Goal: Find contact information: Find contact information

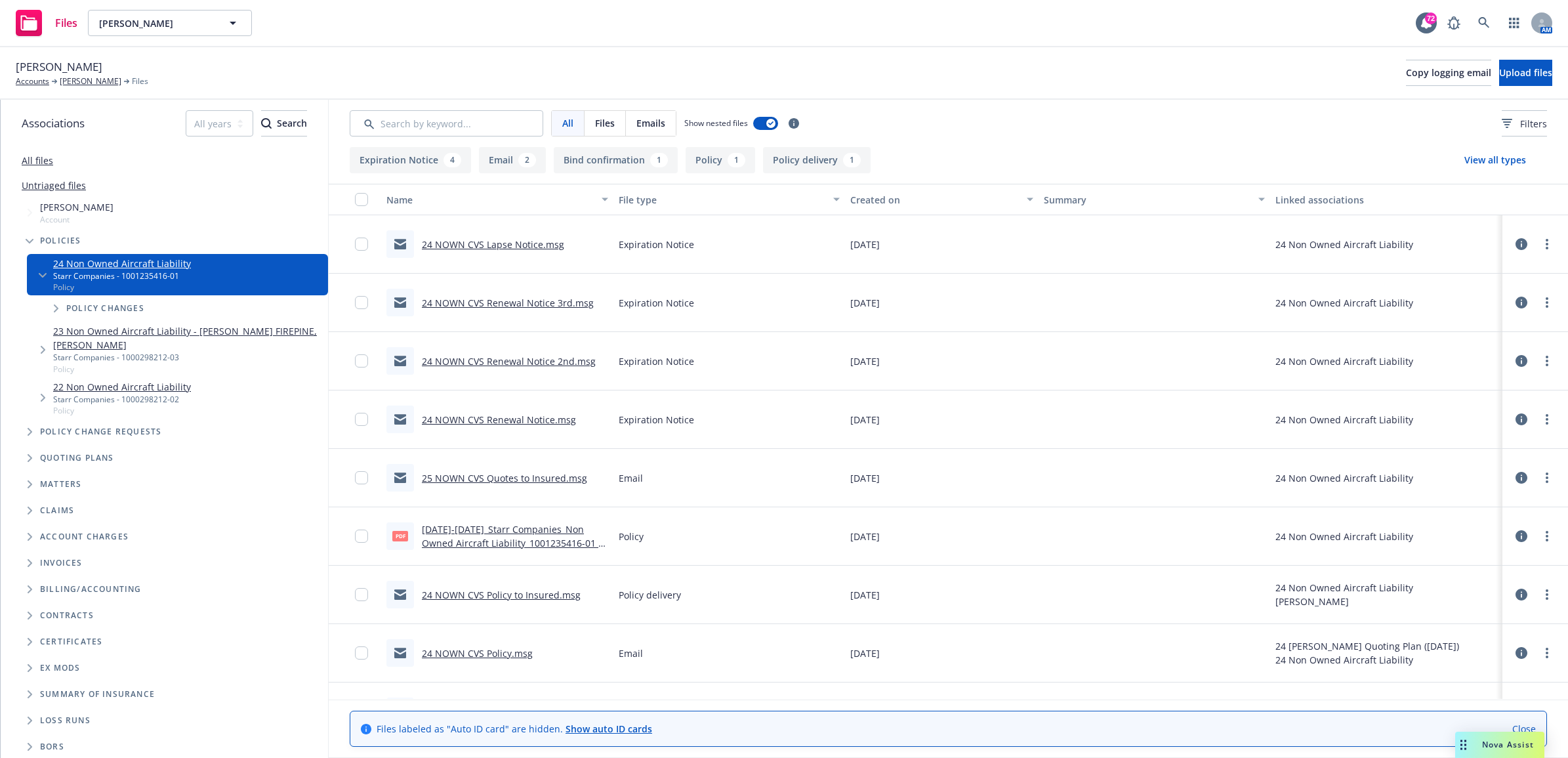
scroll to position [43, 0]
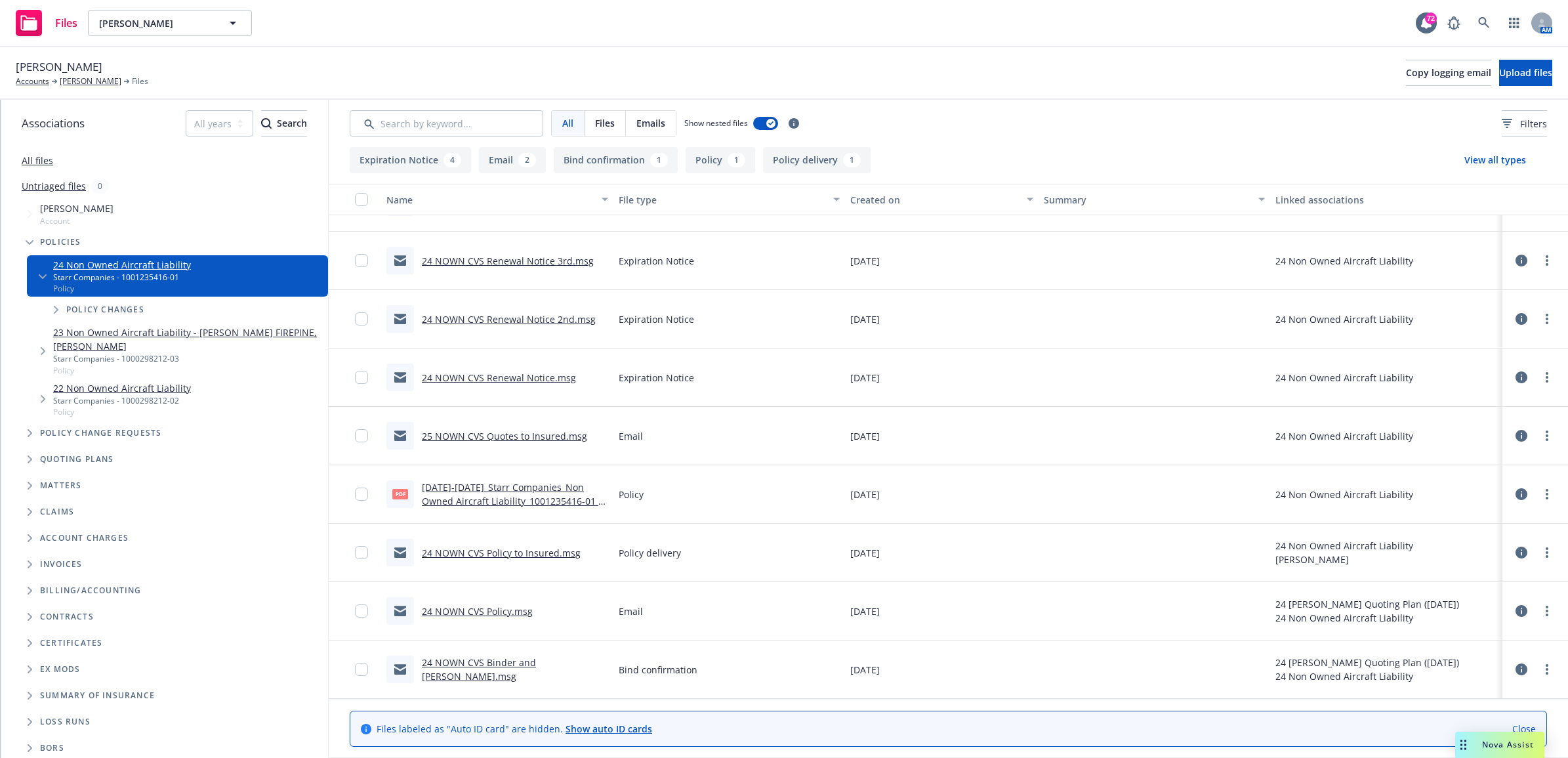
click at [530, 254] on link "24 NOWN CVS Renewal Notice 3rd.msg" at bounding box center [508, 260] width 172 height 13
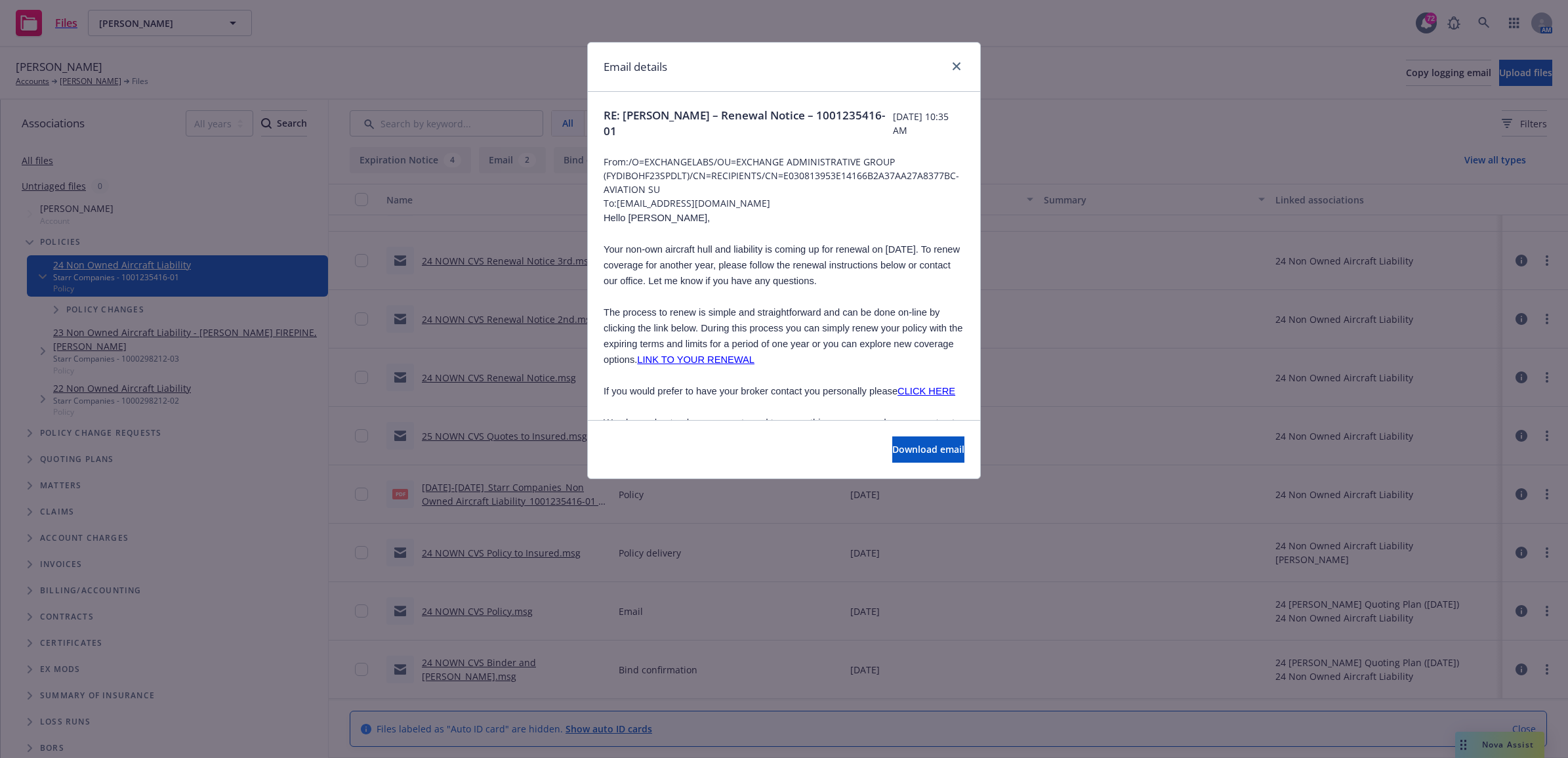
click at [754, 355] on link "LINK TO YOUR RENEWAL" at bounding box center [696, 360] width 117 height 10
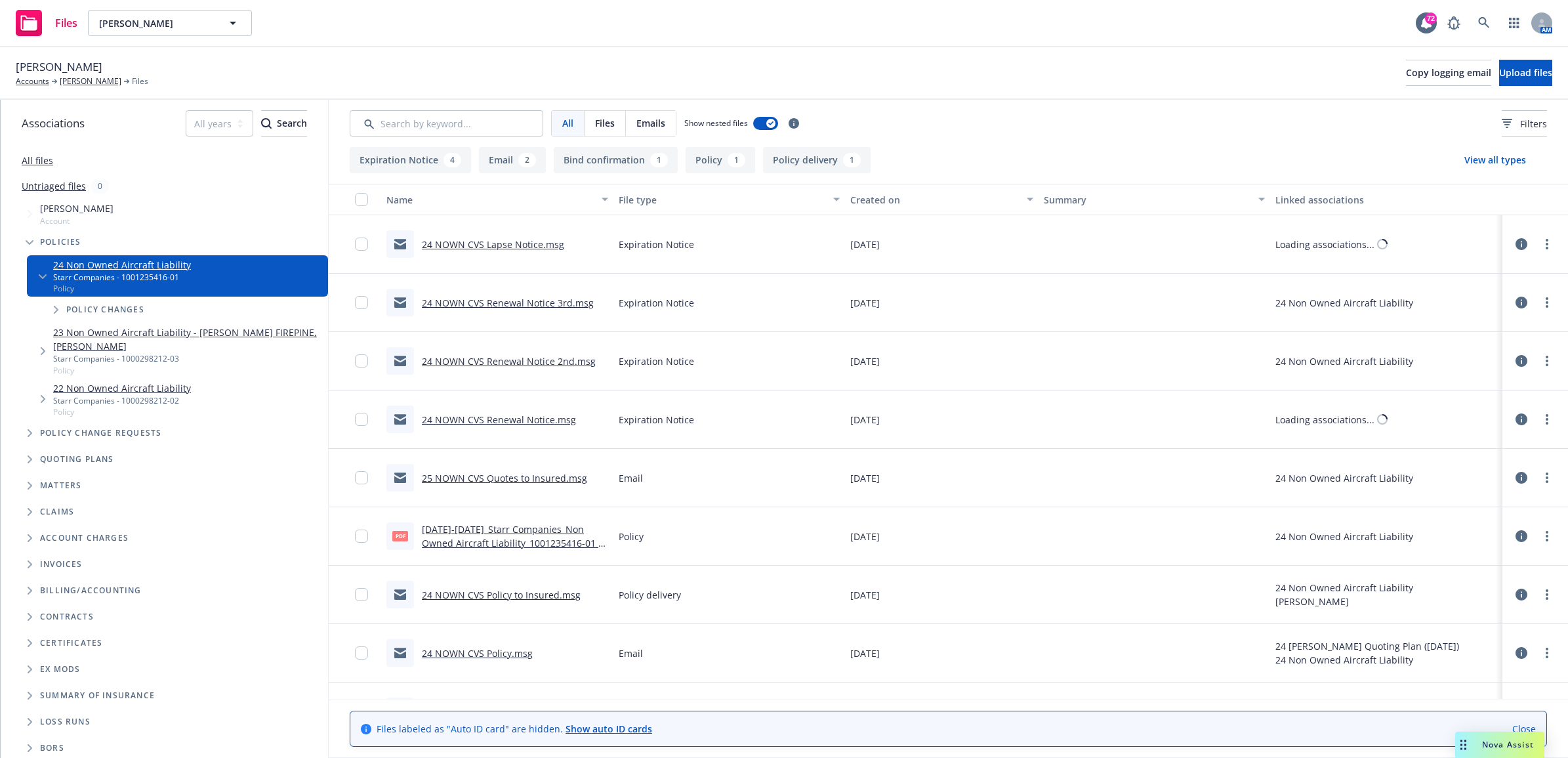
click at [551, 297] on link "24 NOWN CVS Renewal Notice 3rd.msg" at bounding box center [508, 303] width 172 height 13
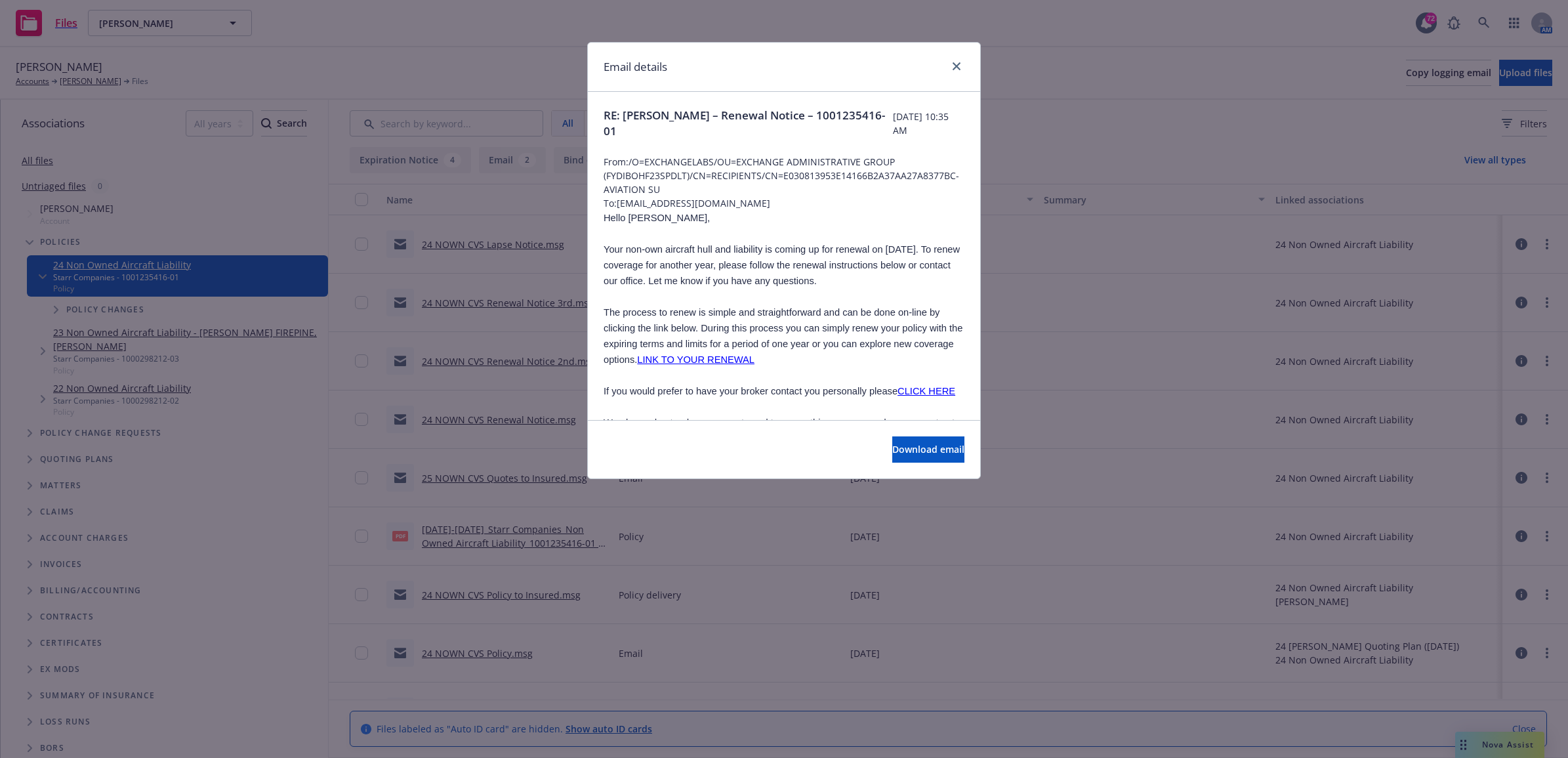
scroll to position [82, 0]
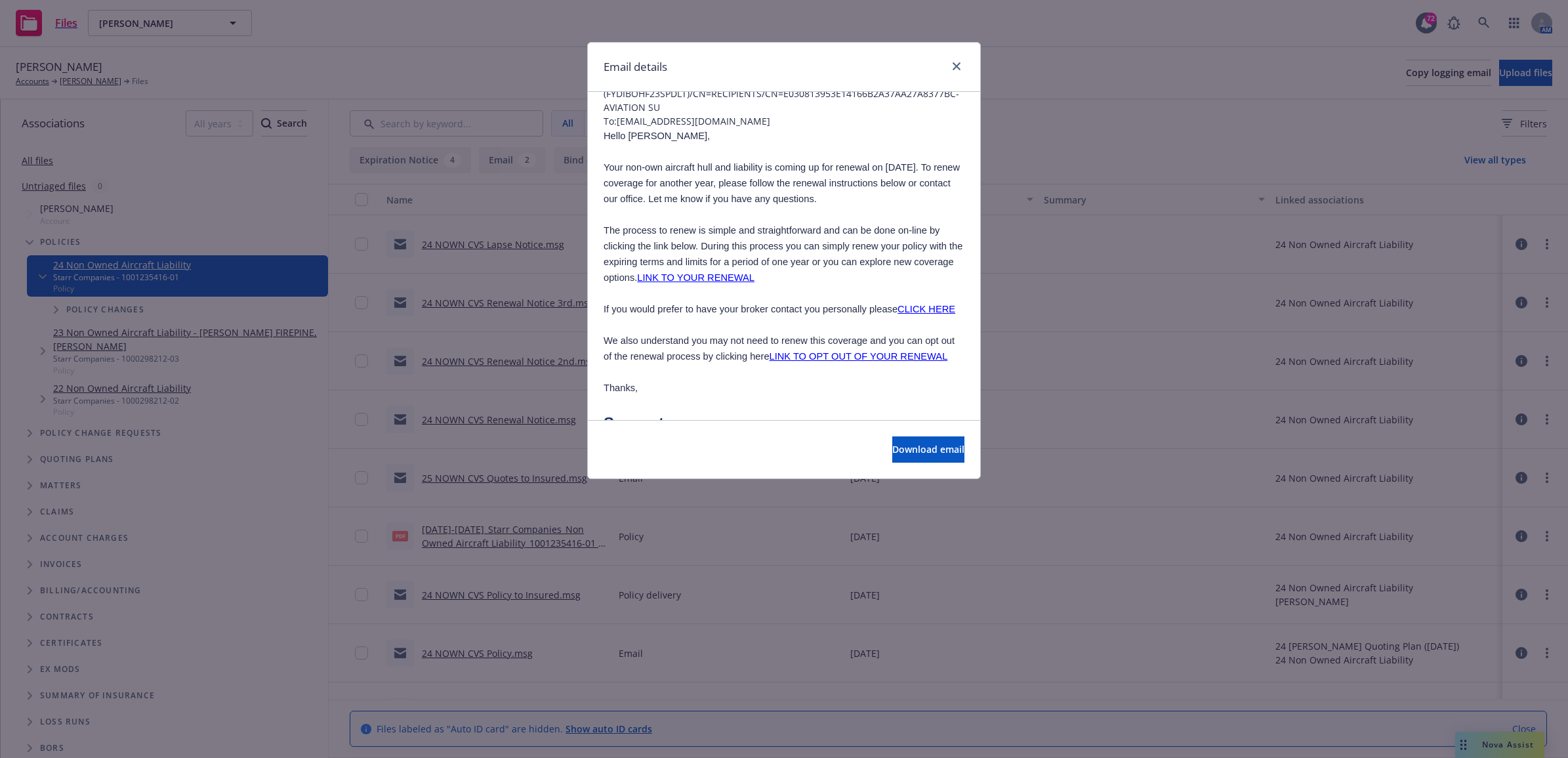
click at [821, 356] on link "LINK TO OPT OUT OF YOUR RENEWAL" at bounding box center [858, 356] width 179 height 10
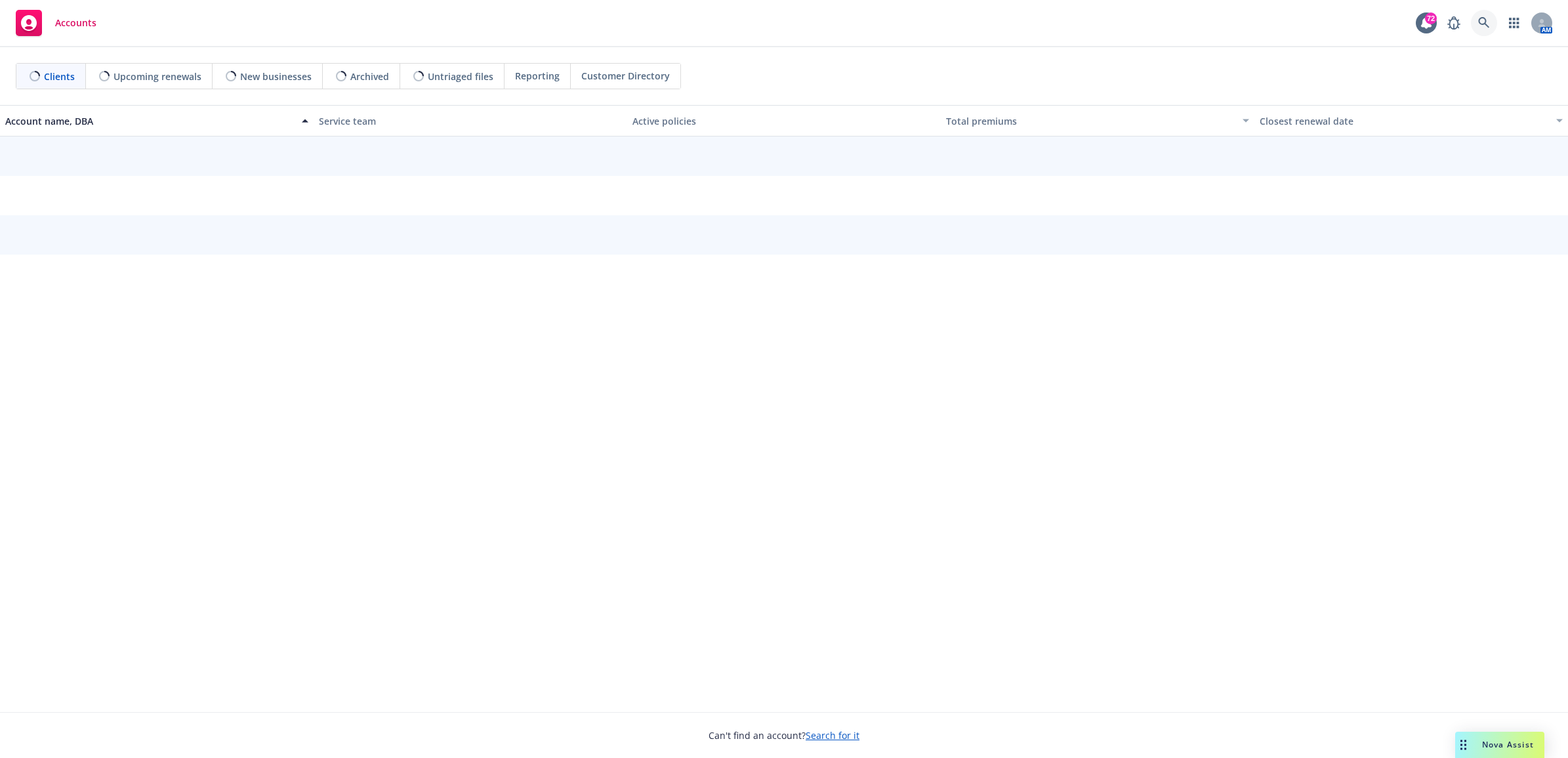
click at [1483, 20] on icon at bounding box center [1484, 23] width 12 height 12
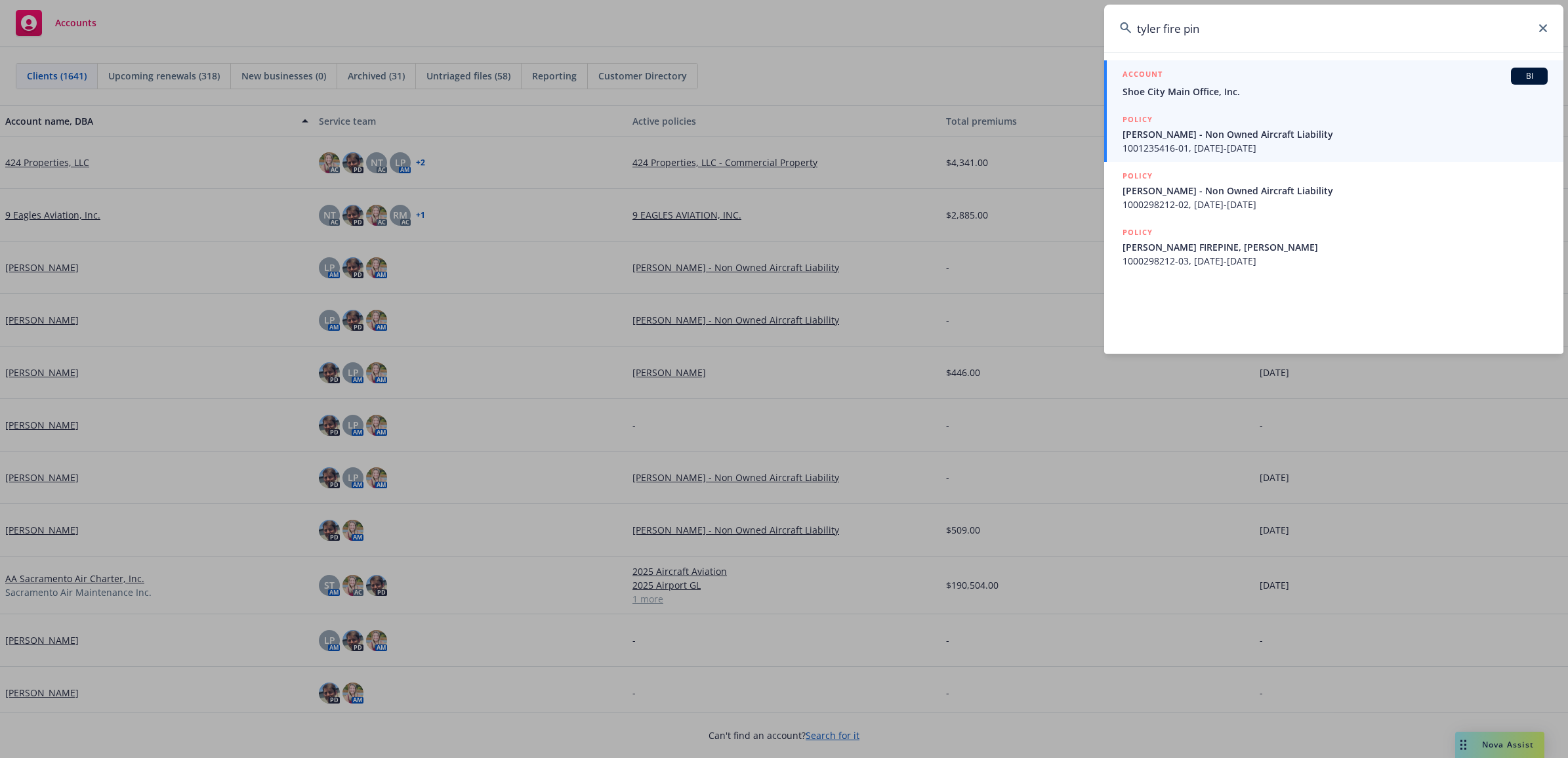
type input "tyler fire pin"
click at [1190, 139] on span "Tyler Firepine - Non Owned Aircraft Liability" at bounding box center [1334, 134] width 425 height 14
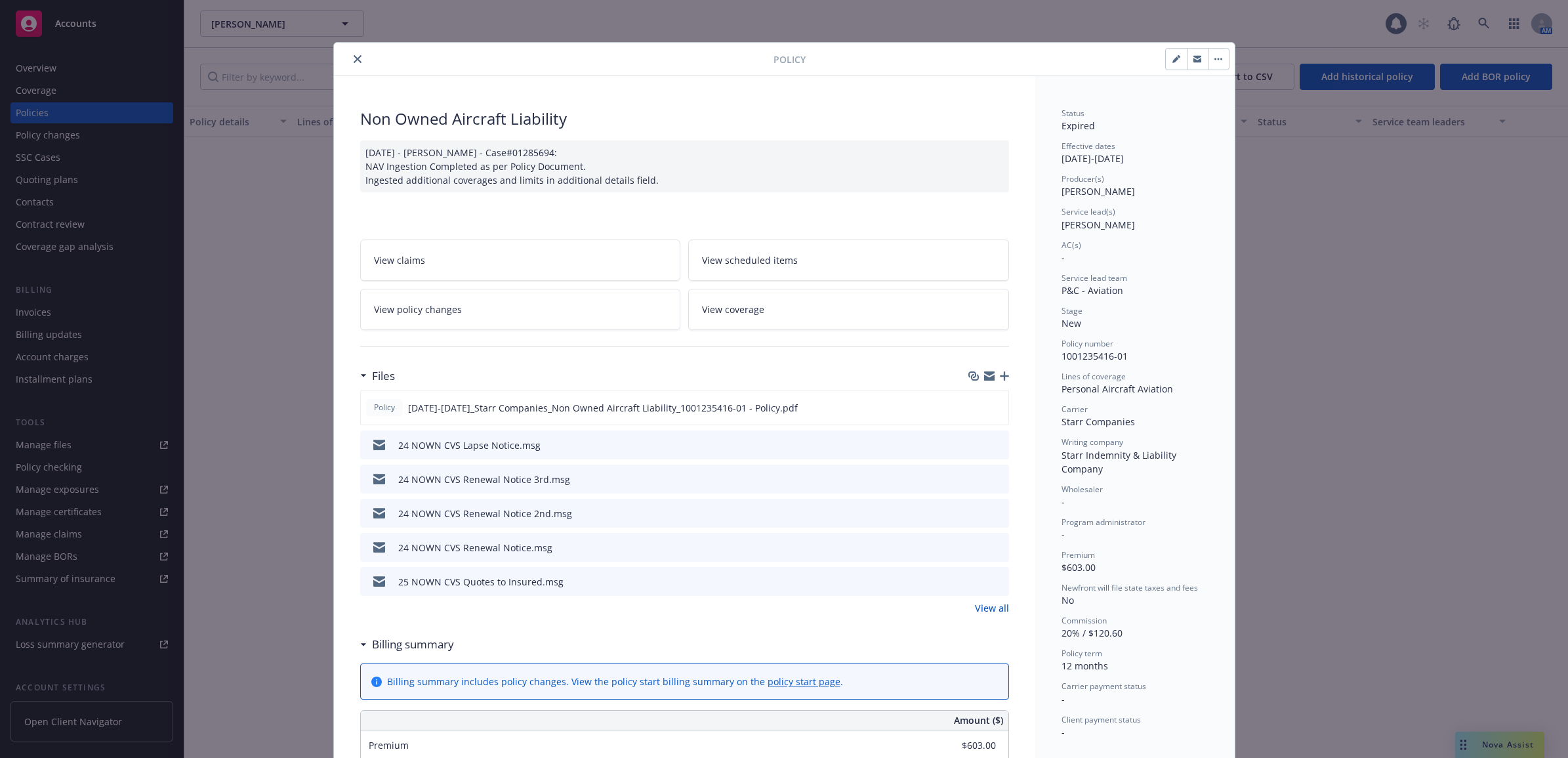
click at [354, 56] on icon "close" at bounding box center [358, 59] width 8 height 8
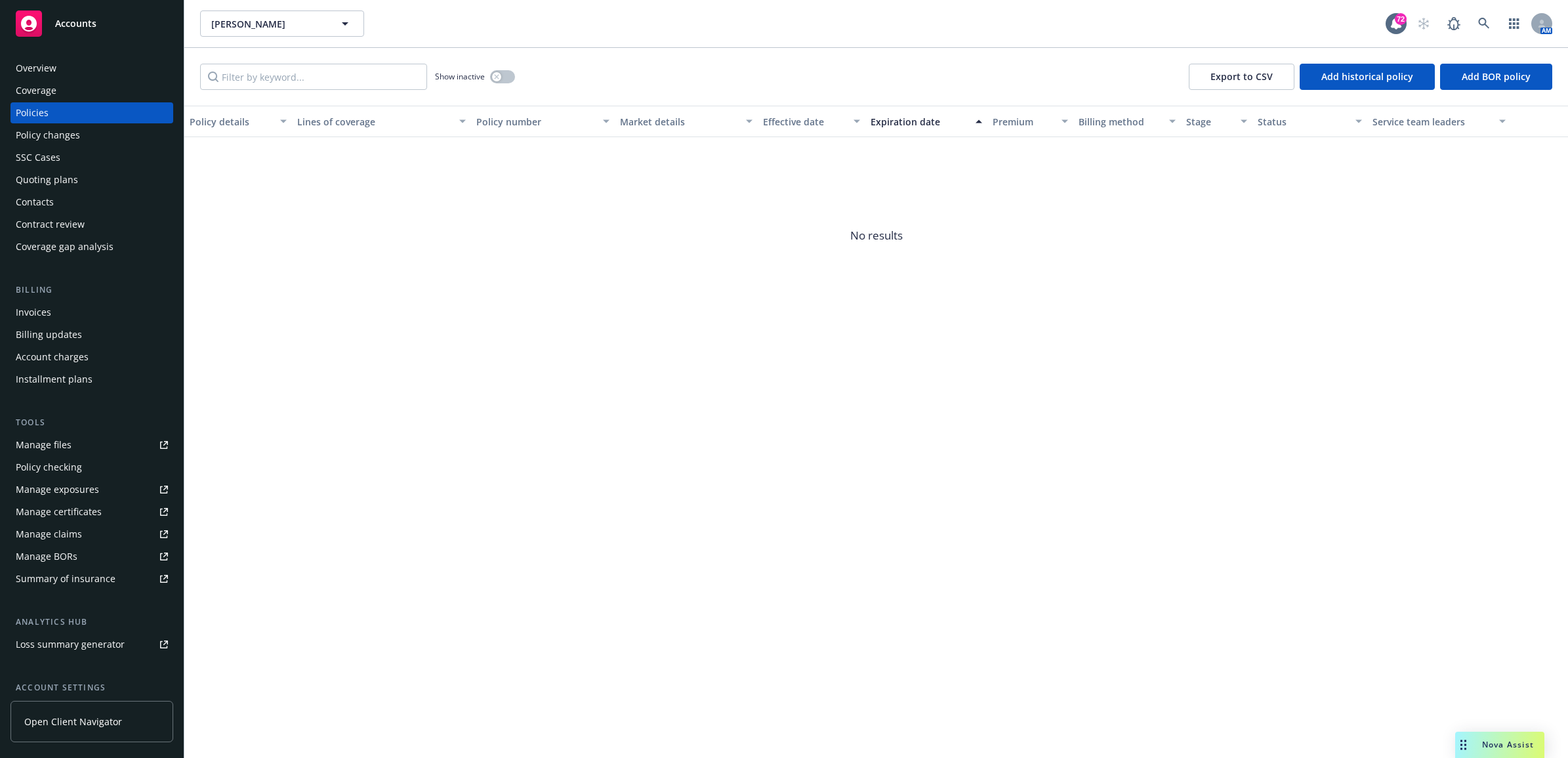
click at [73, 221] on div "Contract review" at bounding box center [50, 224] width 69 height 21
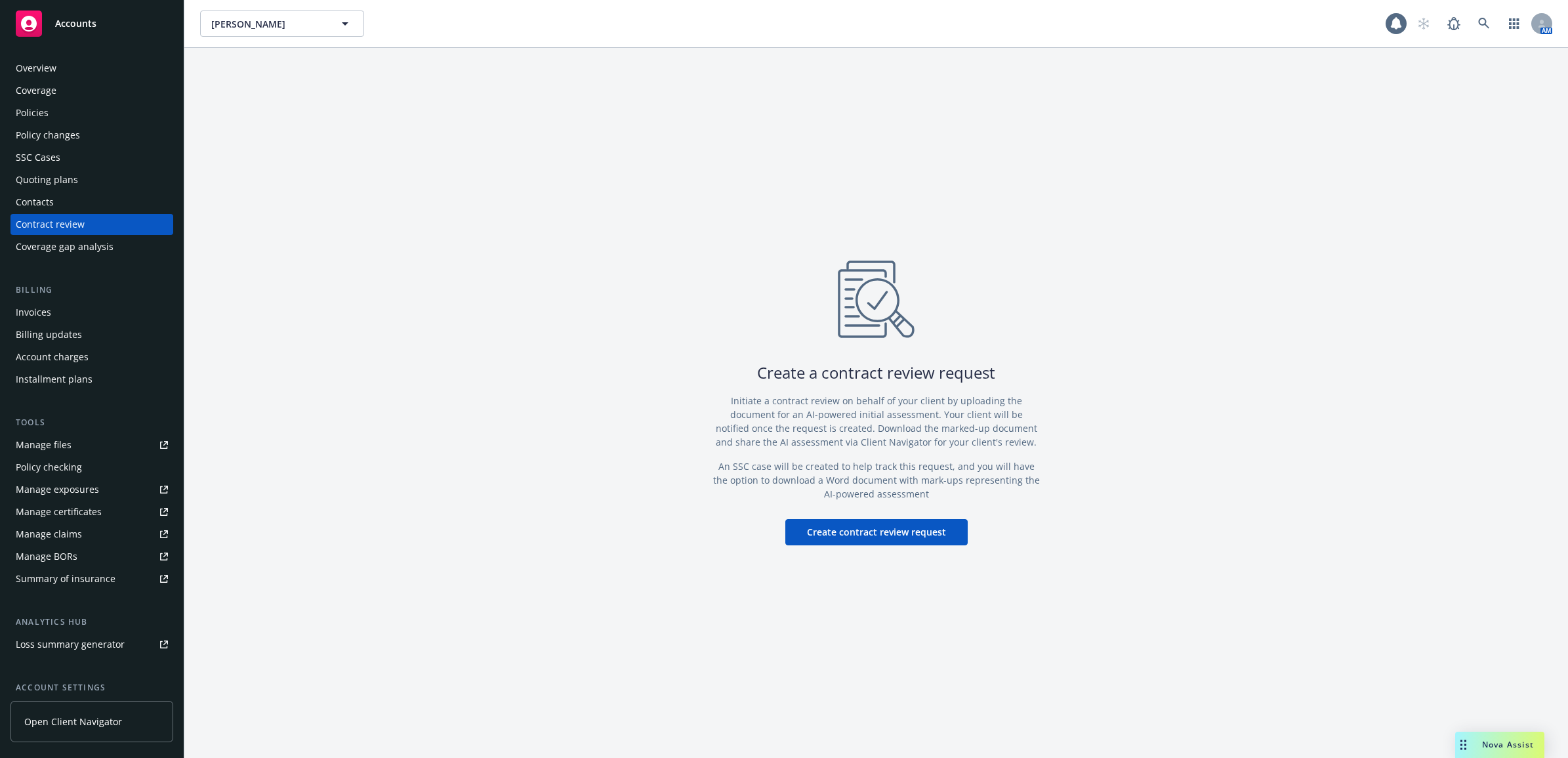
click at [81, 192] on div "Contacts" at bounding box center [91, 202] width 152 height 21
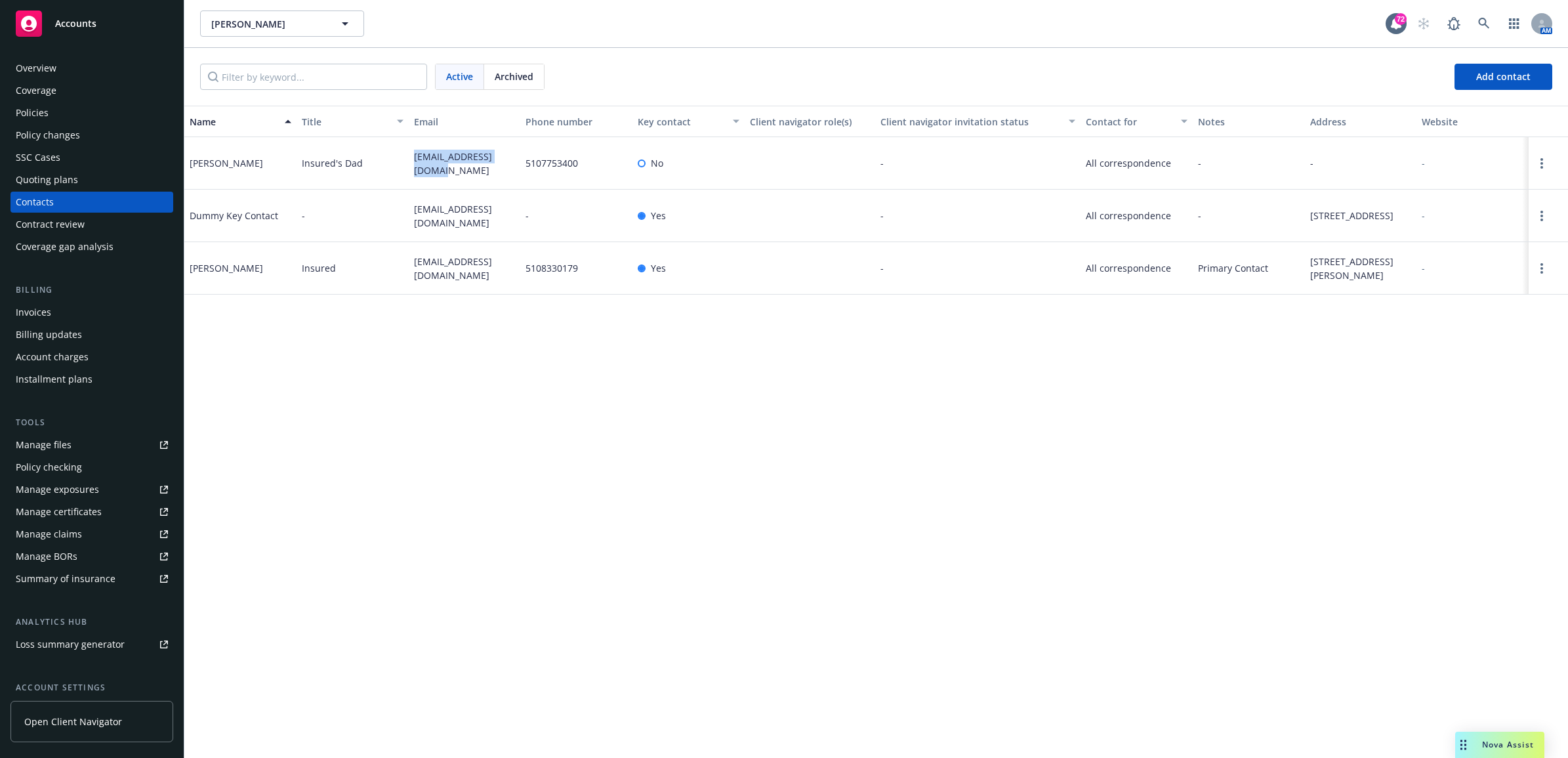
drag, startPoint x: 418, startPoint y: 159, endPoint x: 411, endPoint y: 153, distance: 9.2
click at [411, 153] on div "danfirepine@gmail.com" at bounding box center [464, 163] width 112 height 53
drag, startPoint x: 411, startPoint y: 153, endPoint x: 435, endPoint y: 158, distance: 24.5
copy span "danfirepine@gmail.com"
drag, startPoint x: 422, startPoint y: 382, endPoint x: 474, endPoint y: 378, distance: 52.2
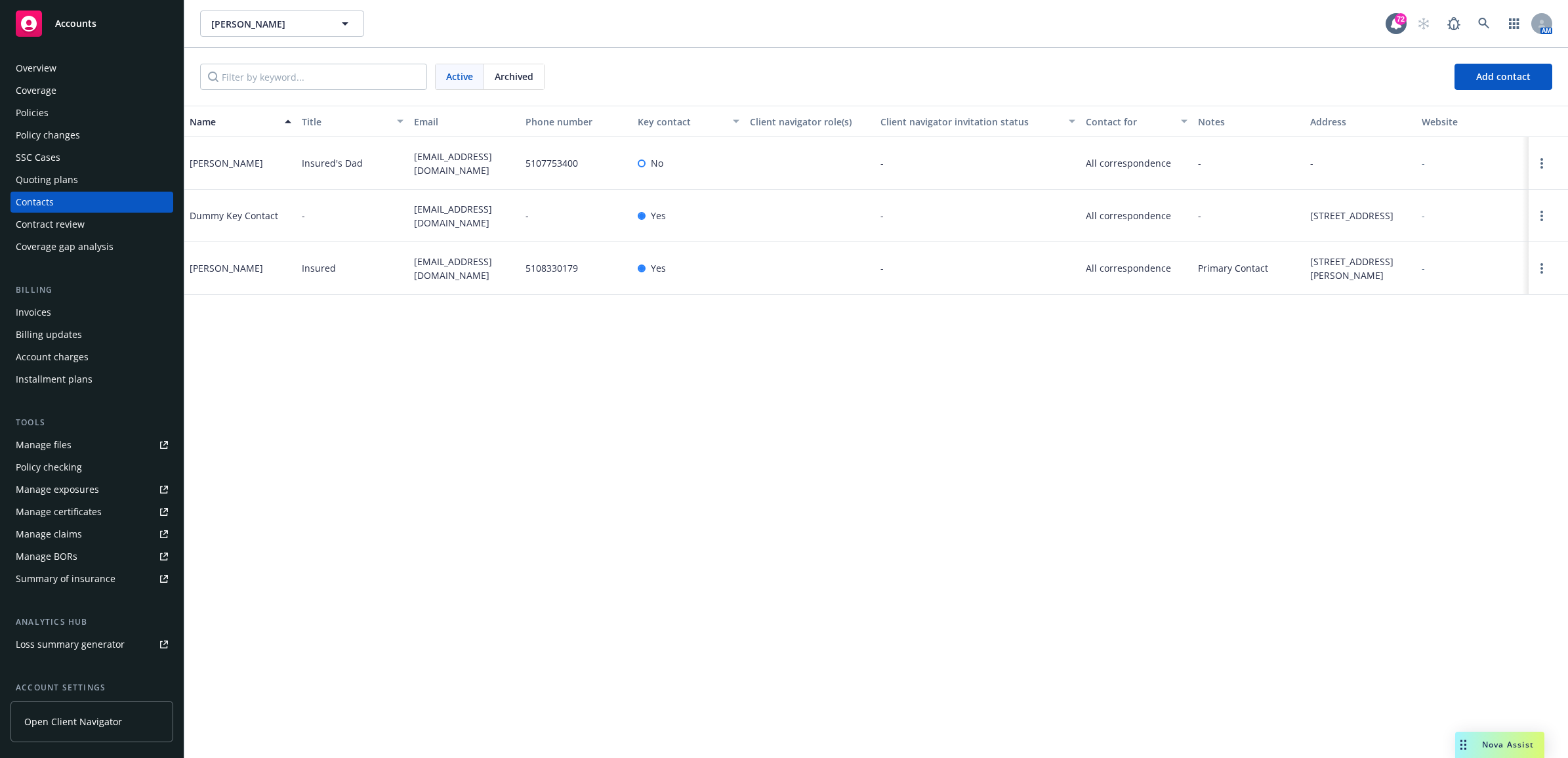
click at [422, 382] on div "Name Title Email Phone number Key contact Client navigator role(s) Client navig…" at bounding box center [876, 431] width 1383 height 651
click at [66, 108] on div "Policies" at bounding box center [91, 113] width 152 height 21
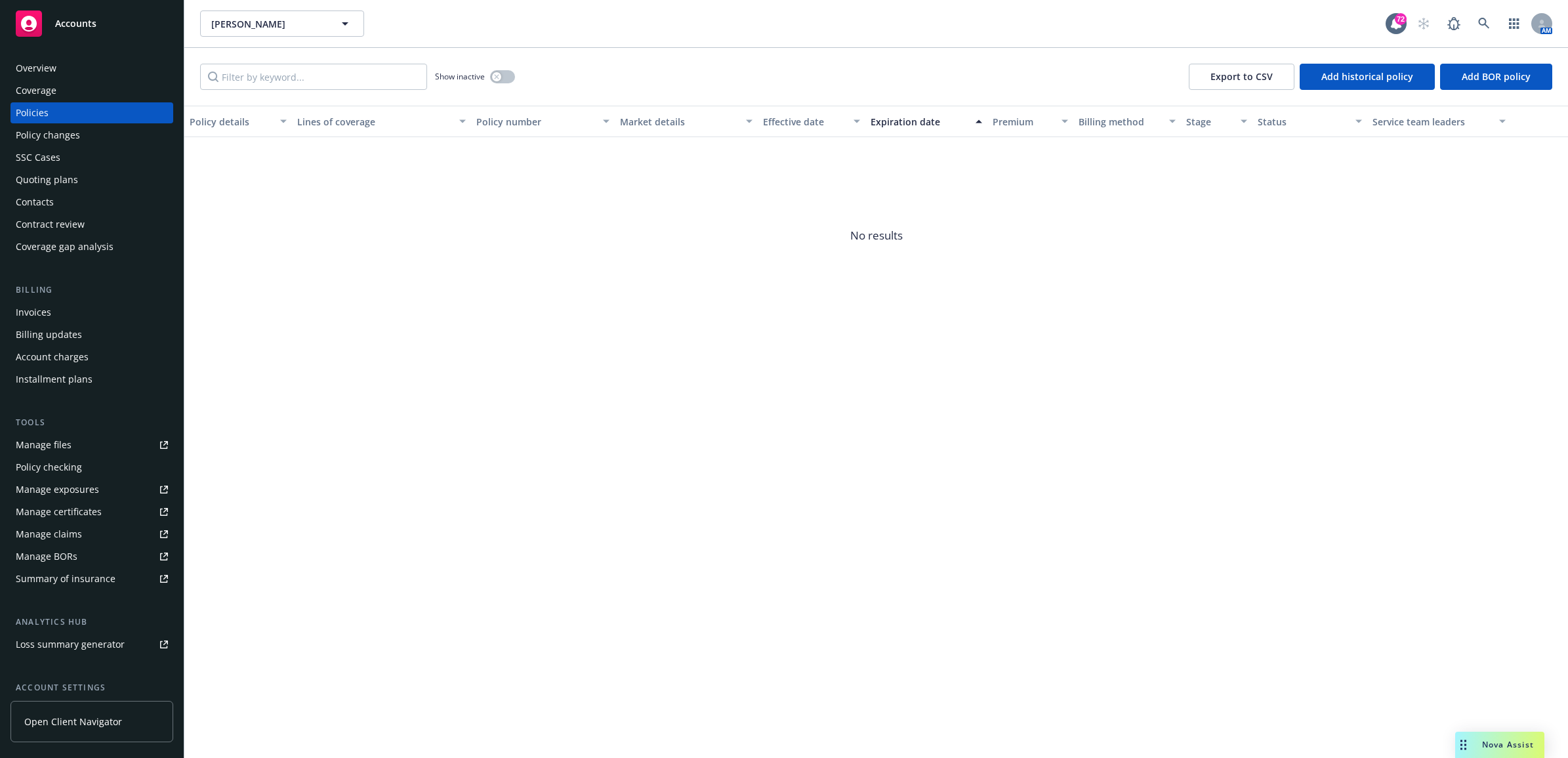
click at [53, 312] on div "Invoices" at bounding box center [91, 312] width 152 height 21
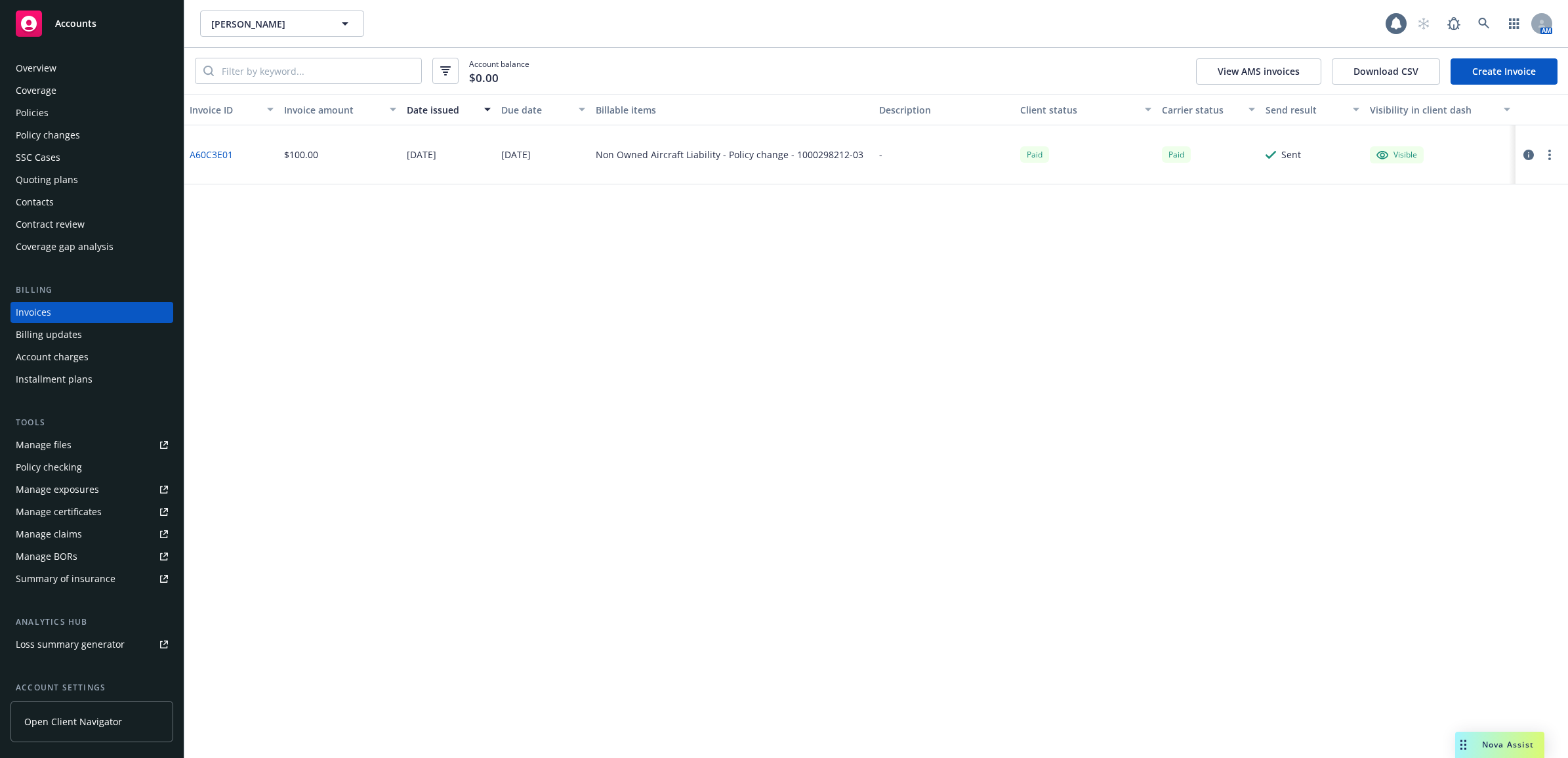
click at [67, 111] on div "Policies" at bounding box center [91, 113] width 152 height 21
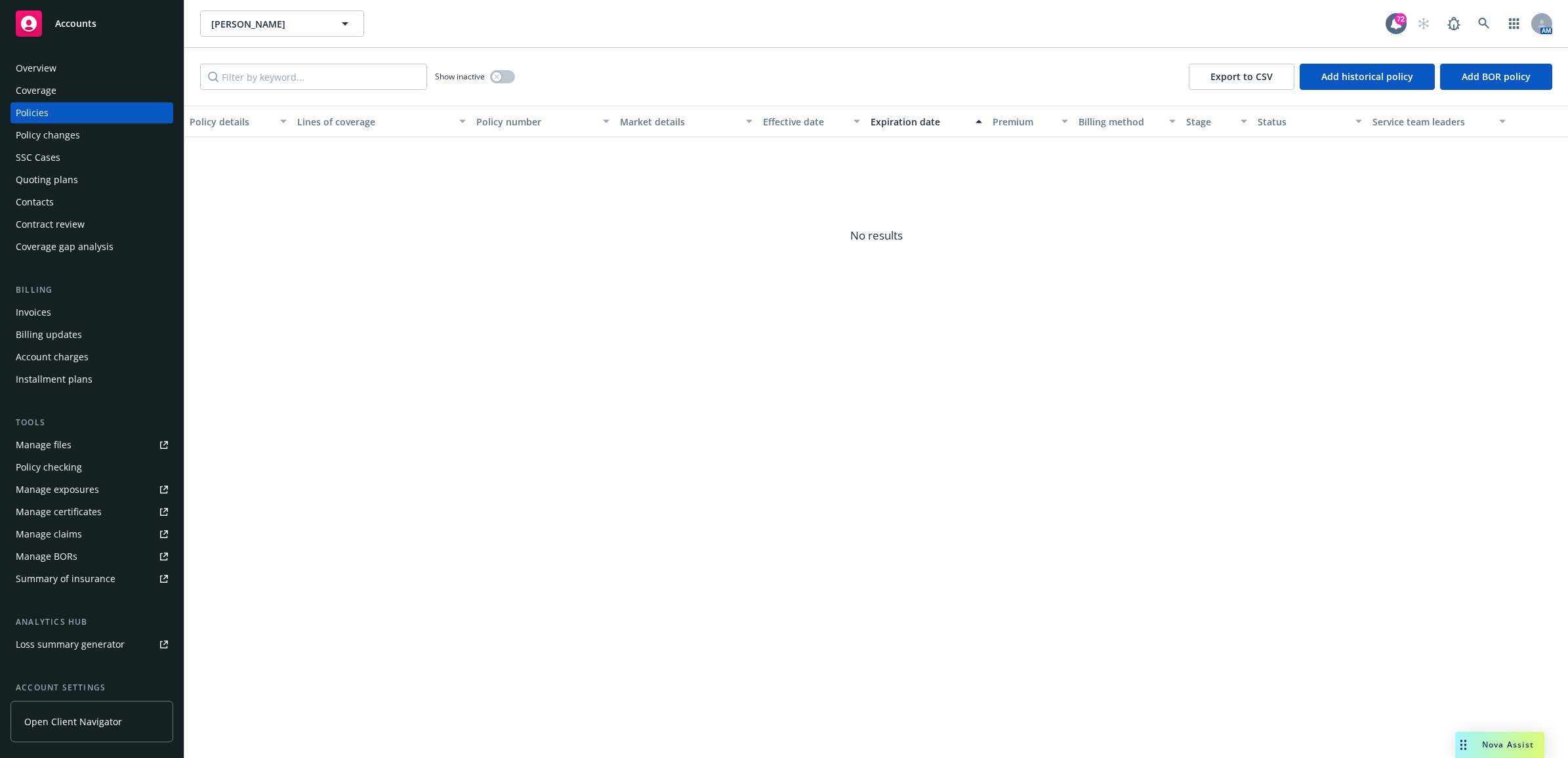
click at [73, 227] on div "Contract review" at bounding box center [50, 224] width 69 height 21
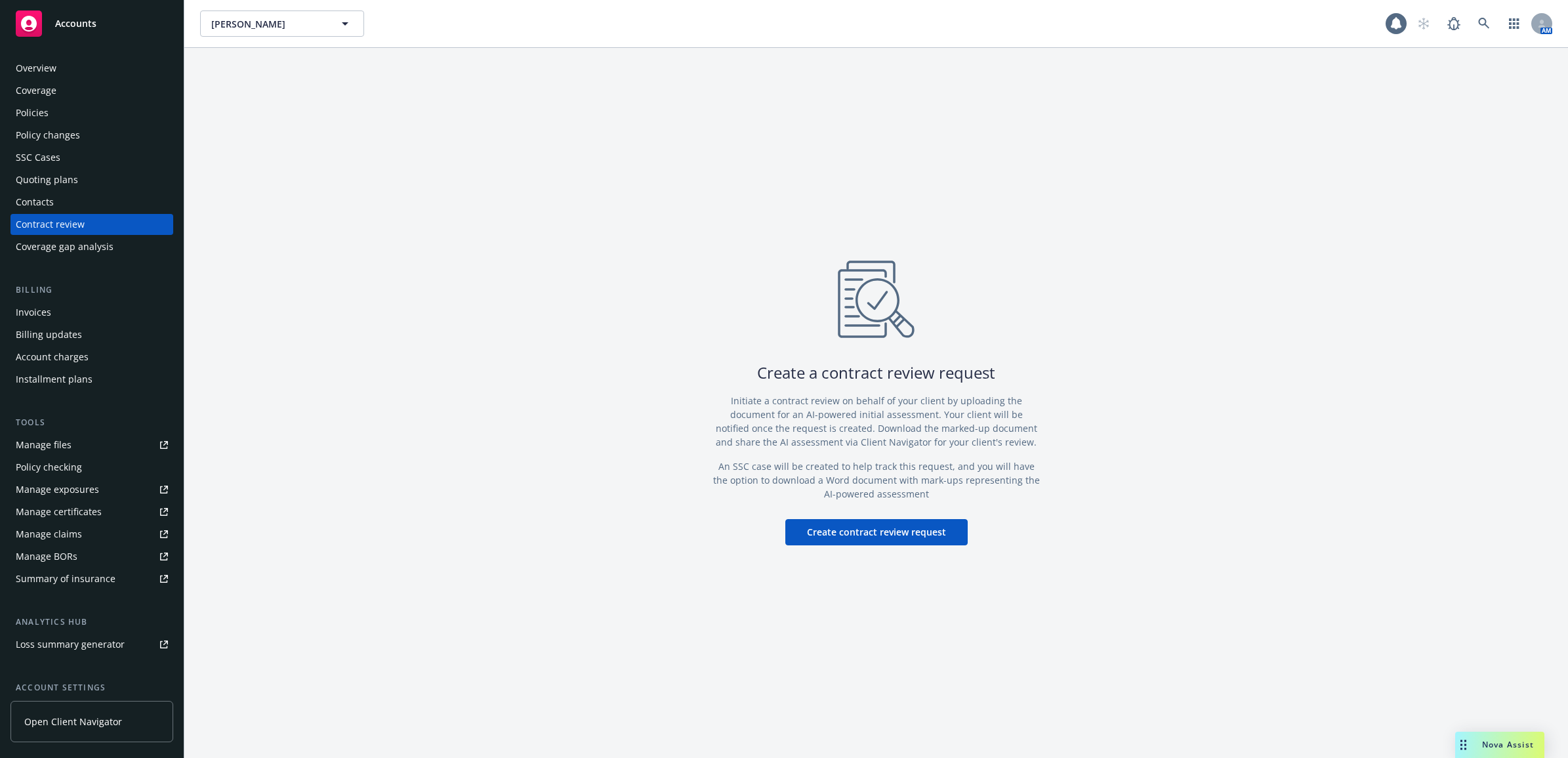
click at [72, 194] on div "Contacts" at bounding box center [91, 202] width 152 height 21
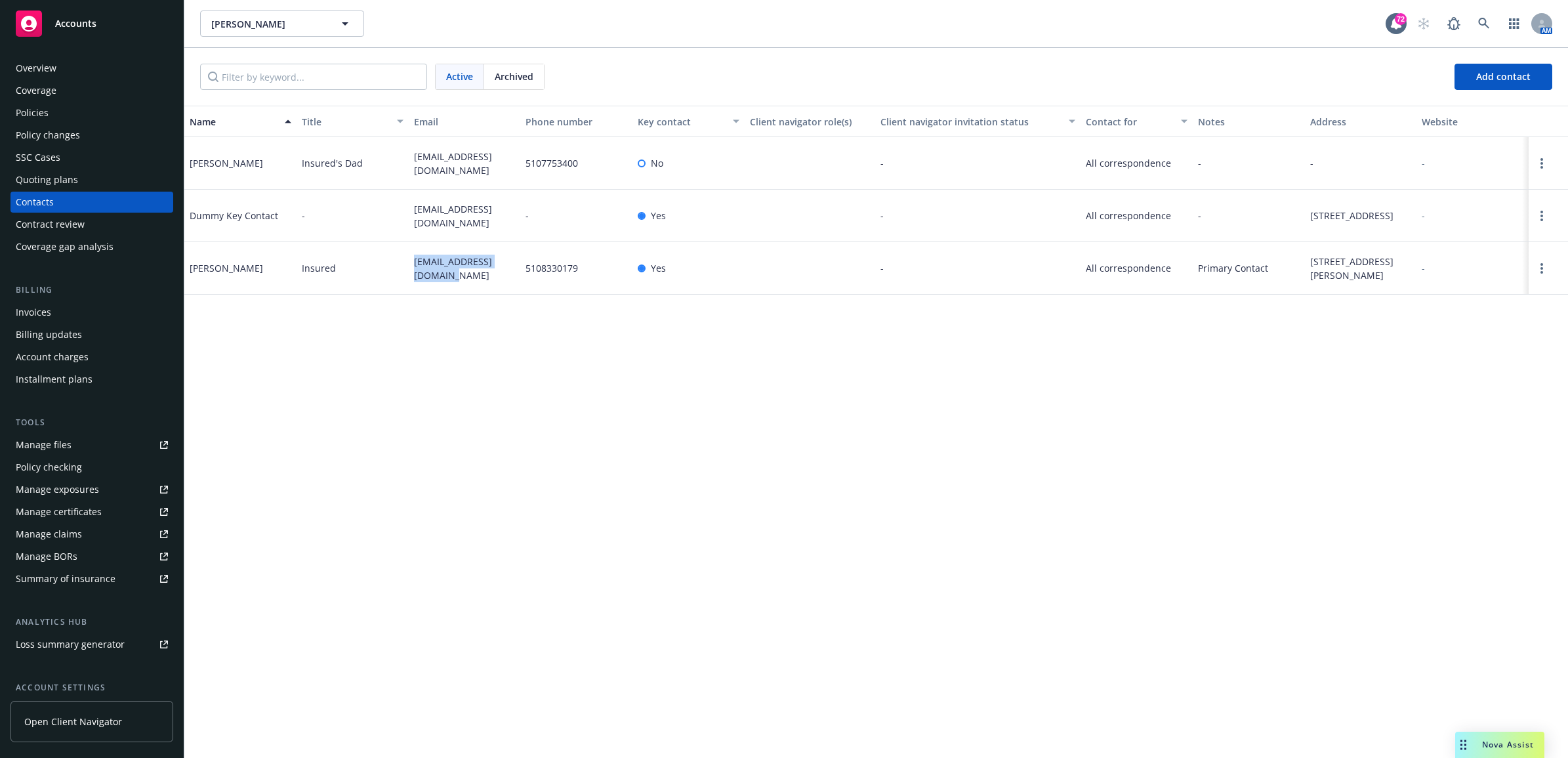
drag, startPoint x: 432, startPoint y: 287, endPoint x: 395, endPoint y: 271, distance: 40.3
click at [395, 271] on div "Tyler Firepine Insured tylerfirepine@gmail.com 5108330179 Yes - All corresponde…" at bounding box center [876, 268] width 1383 height 53
drag, startPoint x: 395, startPoint y: 271, endPoint x: 434, endPoint y: 270, distance: 39.0
drag, startPoint x: 434, startPoint y: 169, endPoint x: 412, endPoint y: 155, distance: 26.1
click at [412, 155] on div "[EMAIL_ADDRESS][DOMAIN_NAME]" at bounding box center [464, 163] width 112 height 53
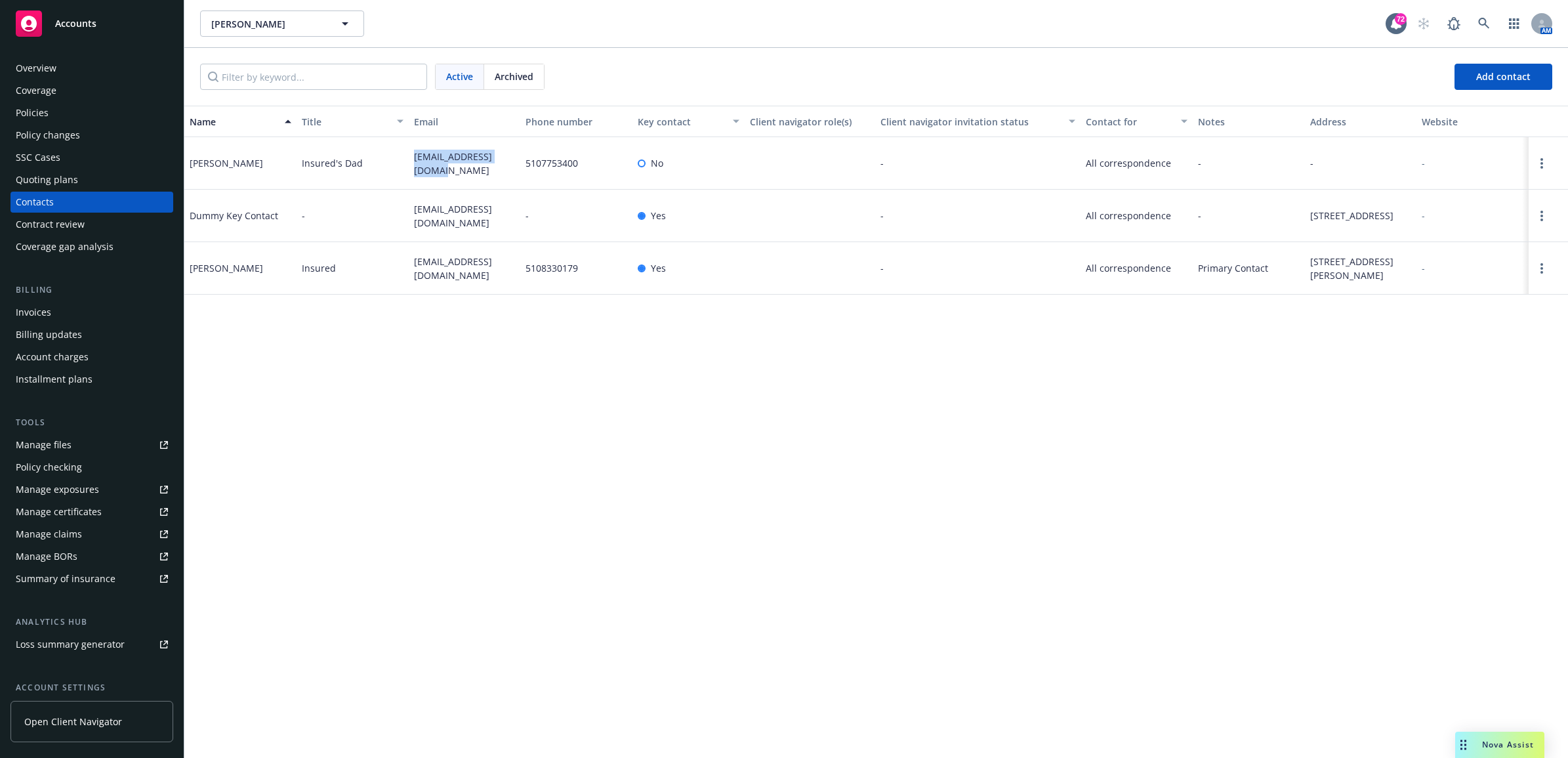
drag, startPoint x: 412, startPoint y: 155, endPoint x: 436, endPoint y: 156, distance: 24.0
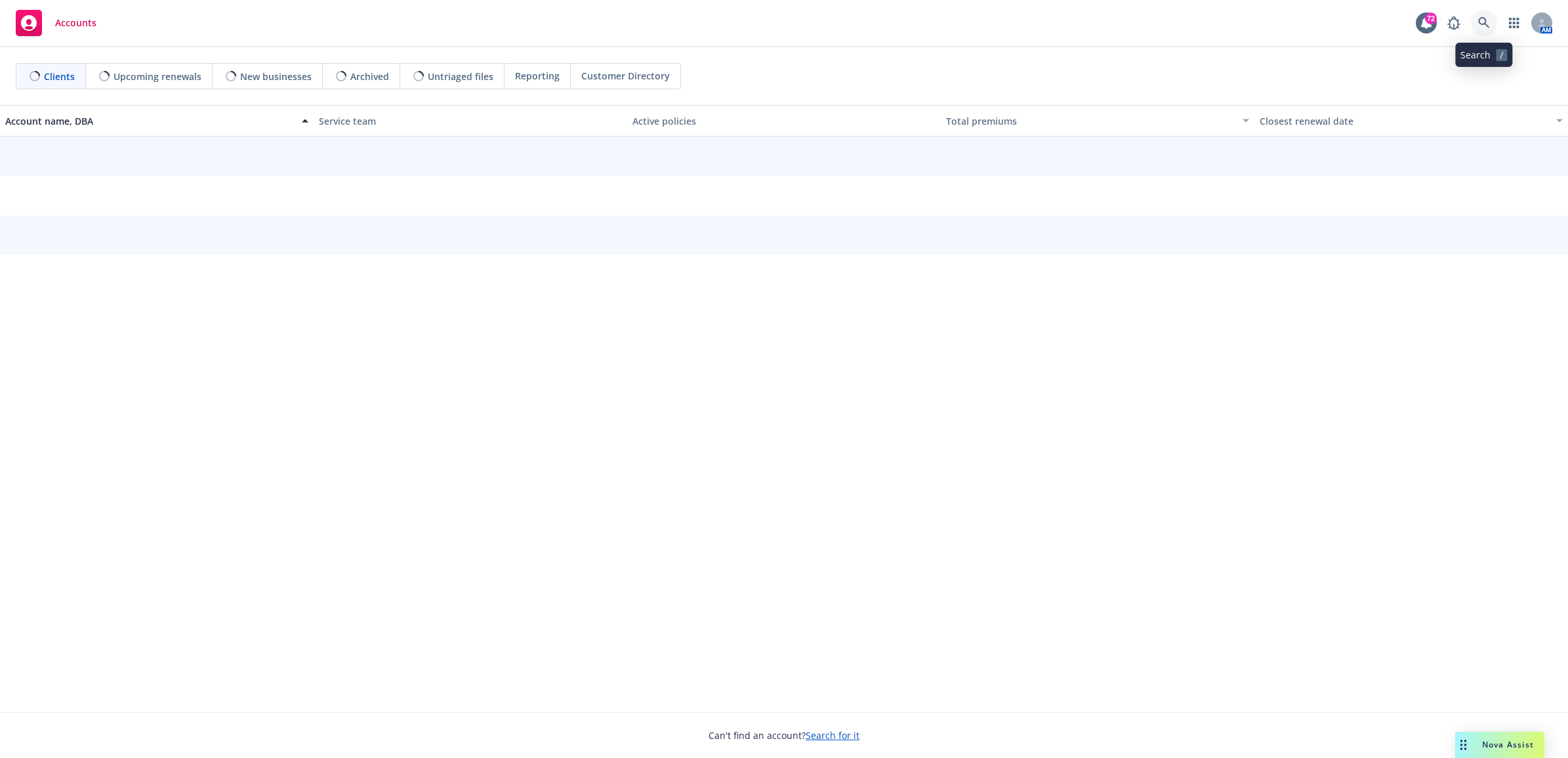
click at [1486, 19] on icon at bounding box center [1484, 23] width 12 height 12
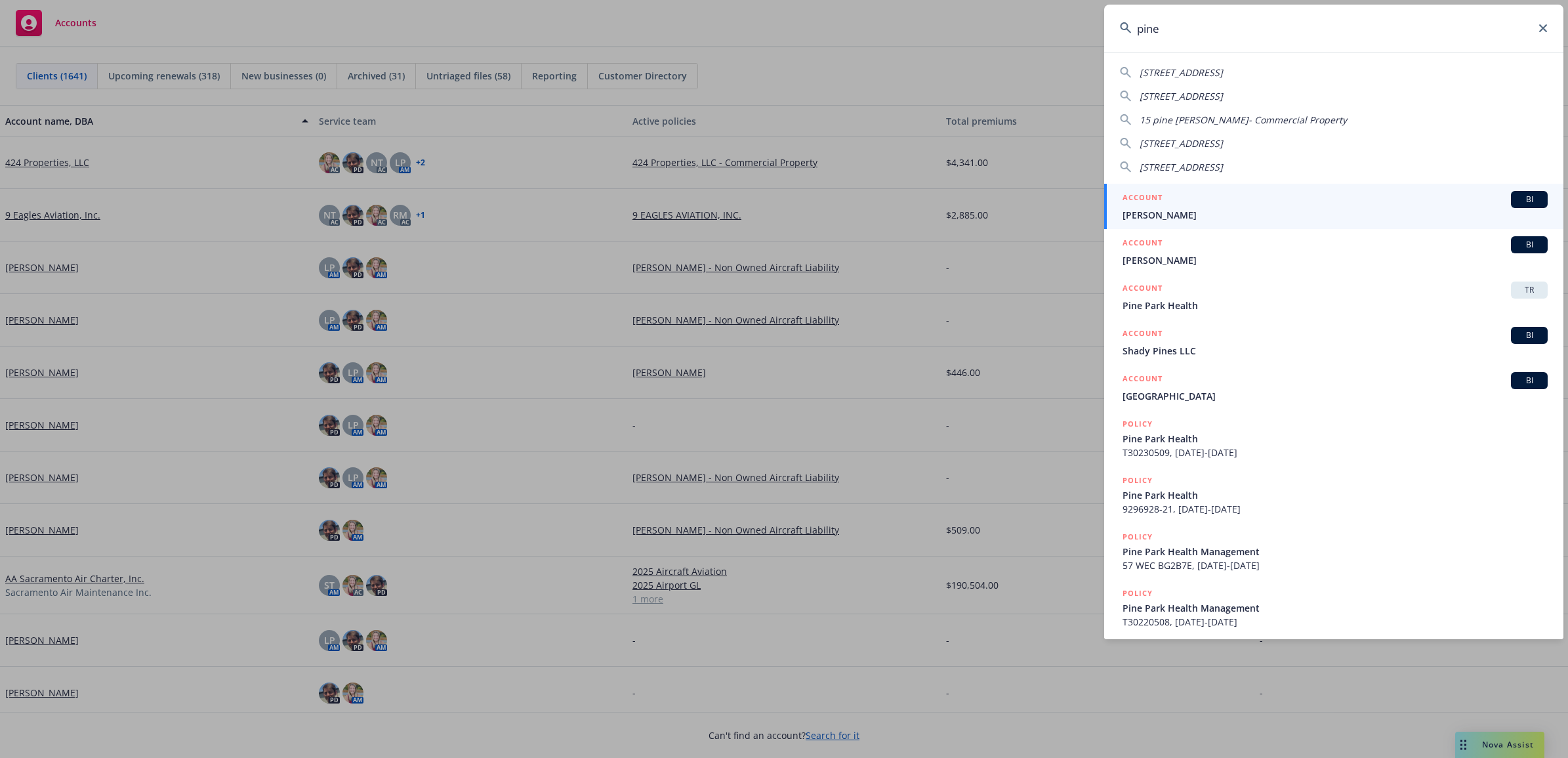
drag, startPoint x: 1187, startPoint y: 24, endPoint x: 1030, endPoint y: 45, distance: 158.4
click at [1030, 45] on div "pine 3604 Pine Meadow Ct, North Highlands, CA 95660 11315 PINE AVE LYNWOOD, CA …" at bounding box center [784, 379] width 1568 height 758
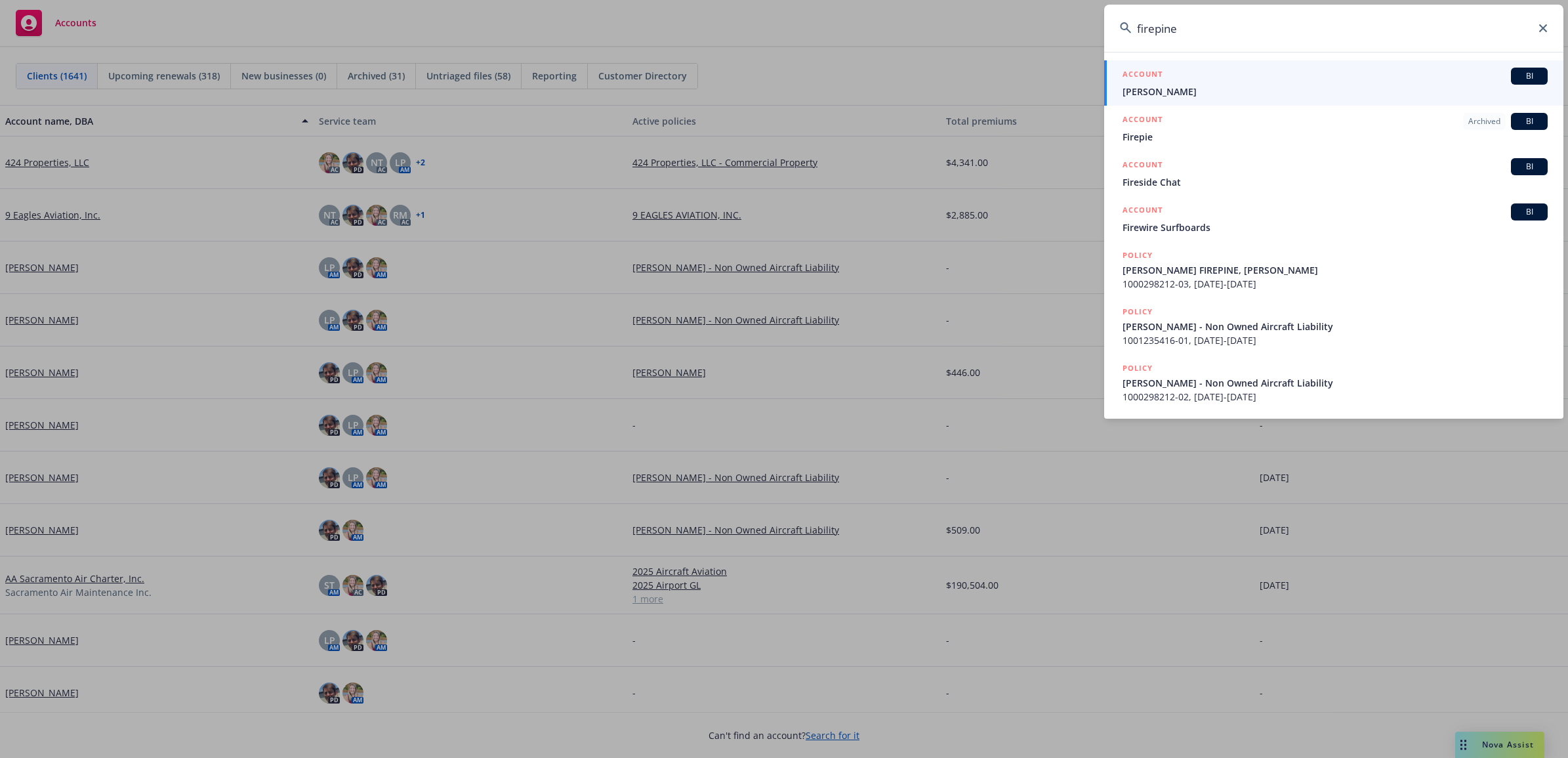
type input "firepine"
click at [1182, 87] on span "[PERSON_NAME]" at bounding box center [1334, 91] width 425 height 14
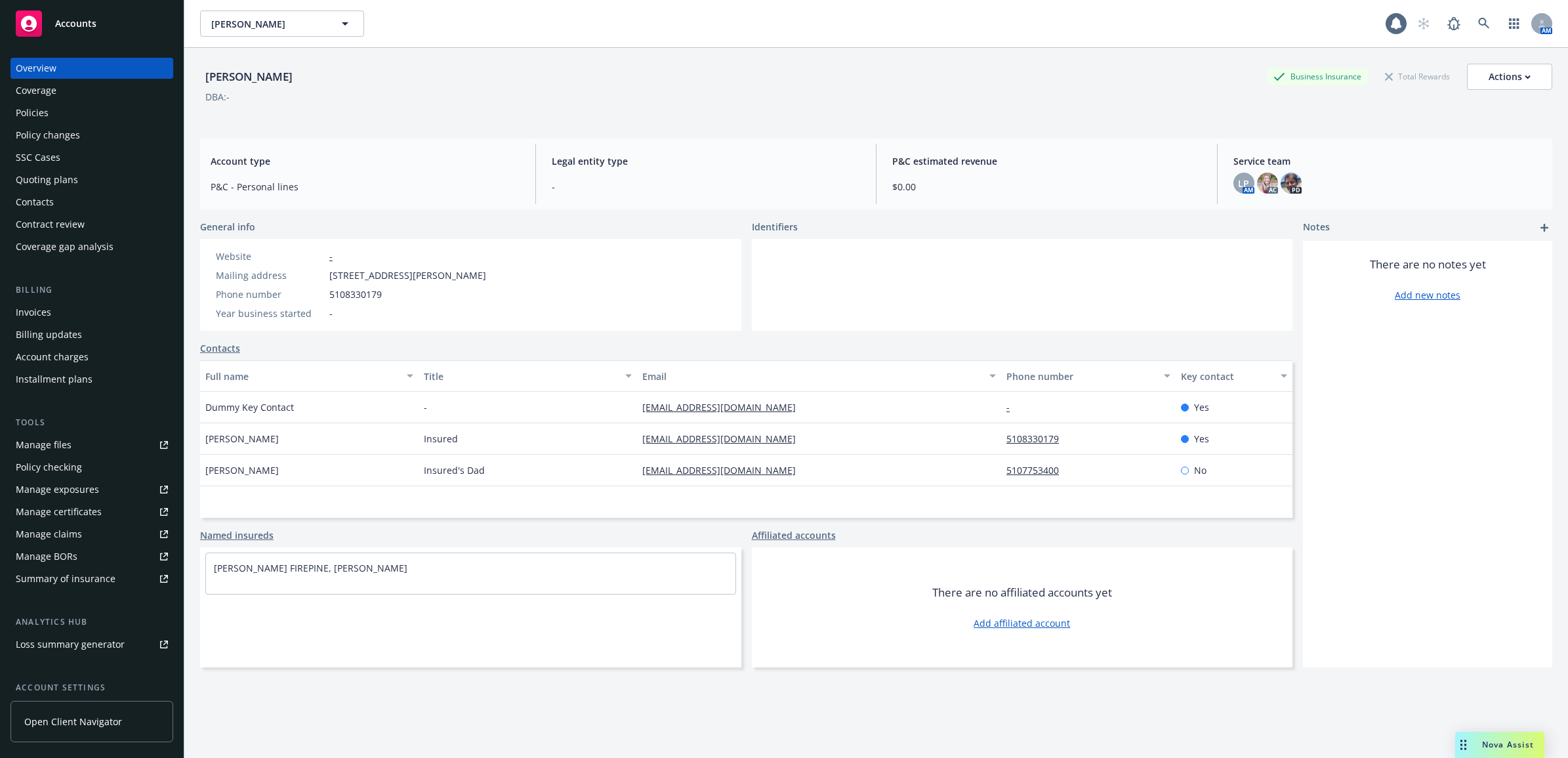
click at [33, 109] on div "Policies" at bounding box center [32, 113] width 33 height 21
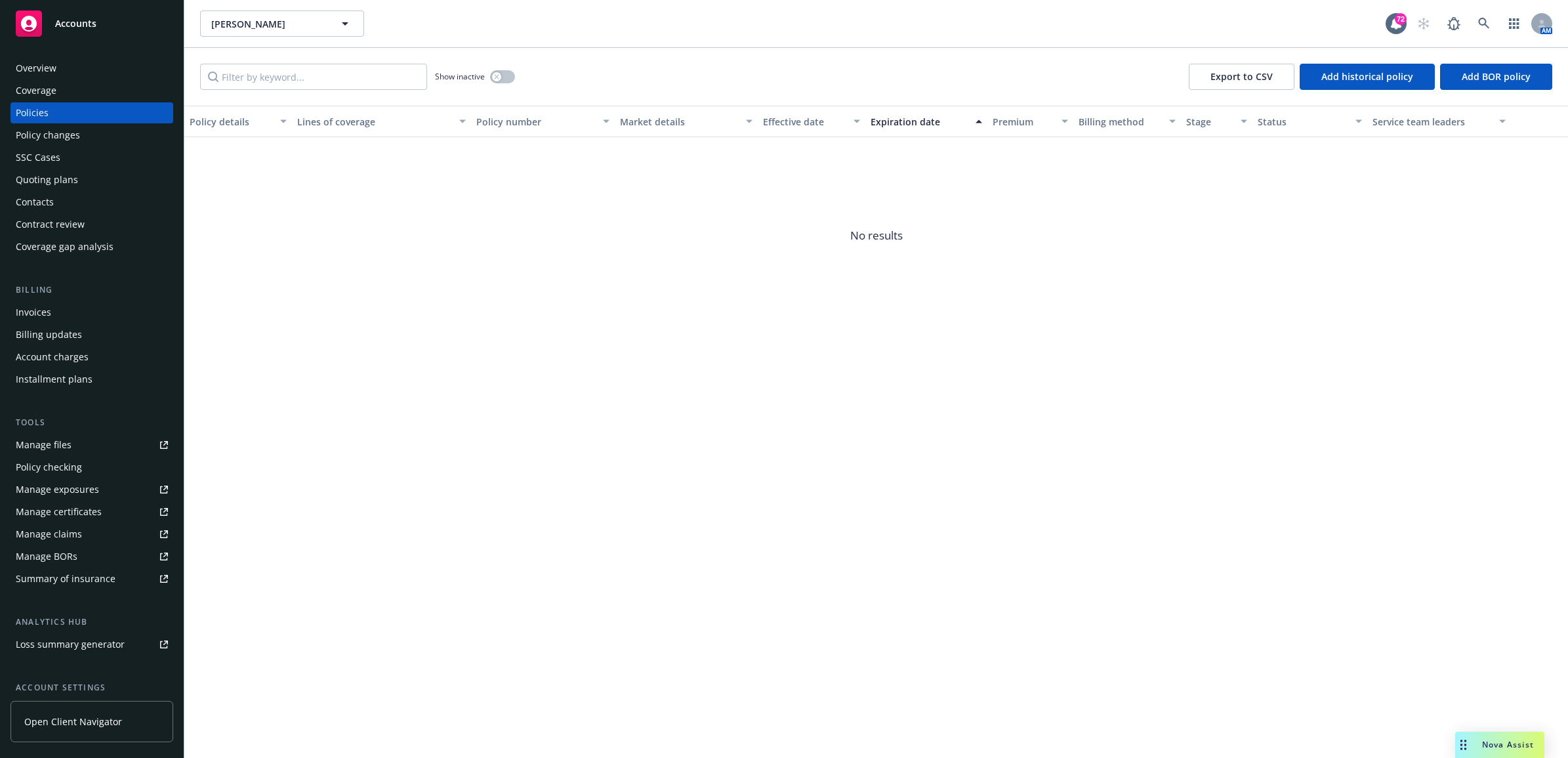
click at [67, 441] on div "Manage files" at bounding box center [43, 444] width 56 height 21
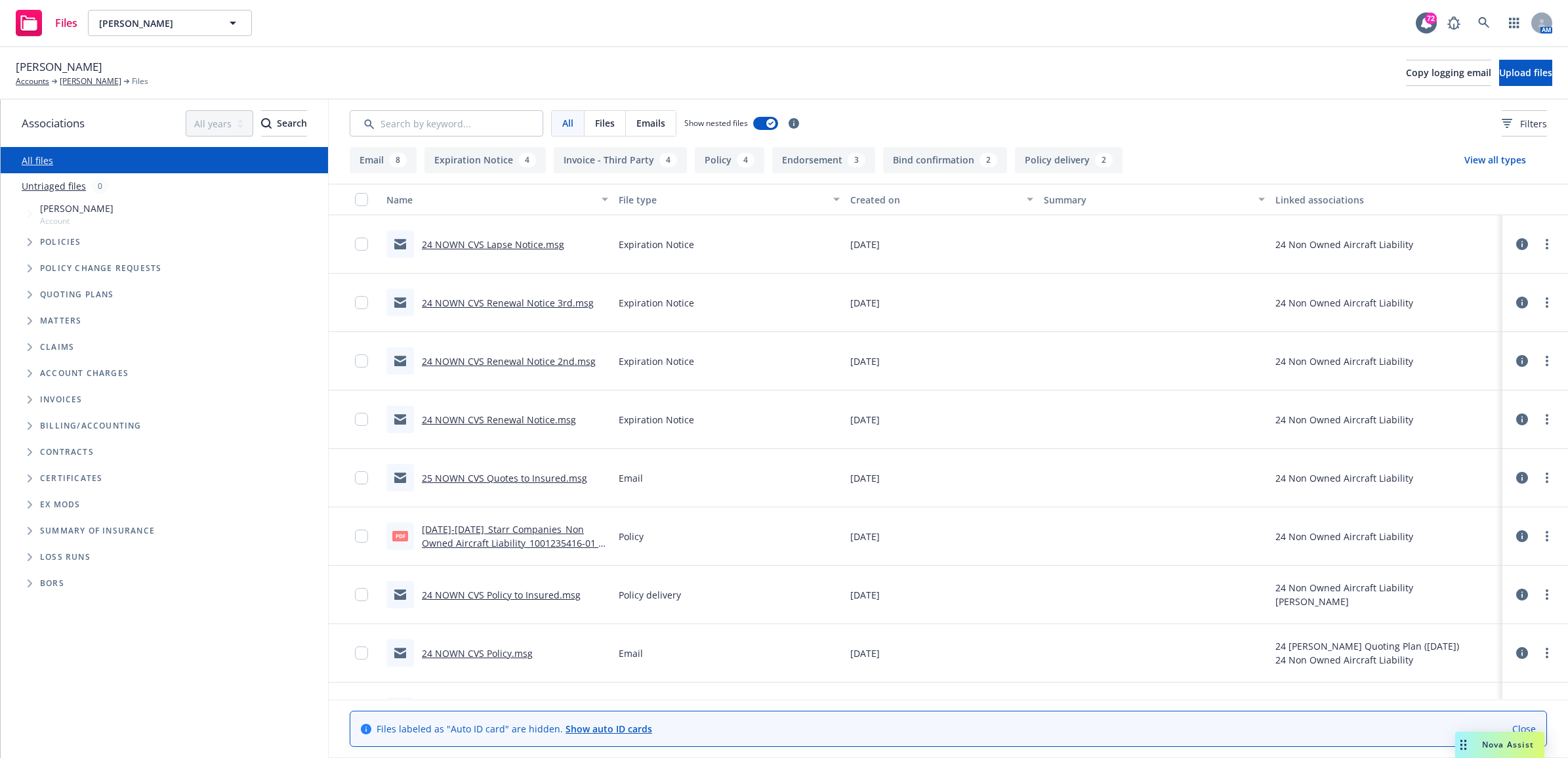
click at [507, 421] on link "24 NOWN CVS Renewal Notice.msg" at bounding box center [499, 419] width 154 height 13
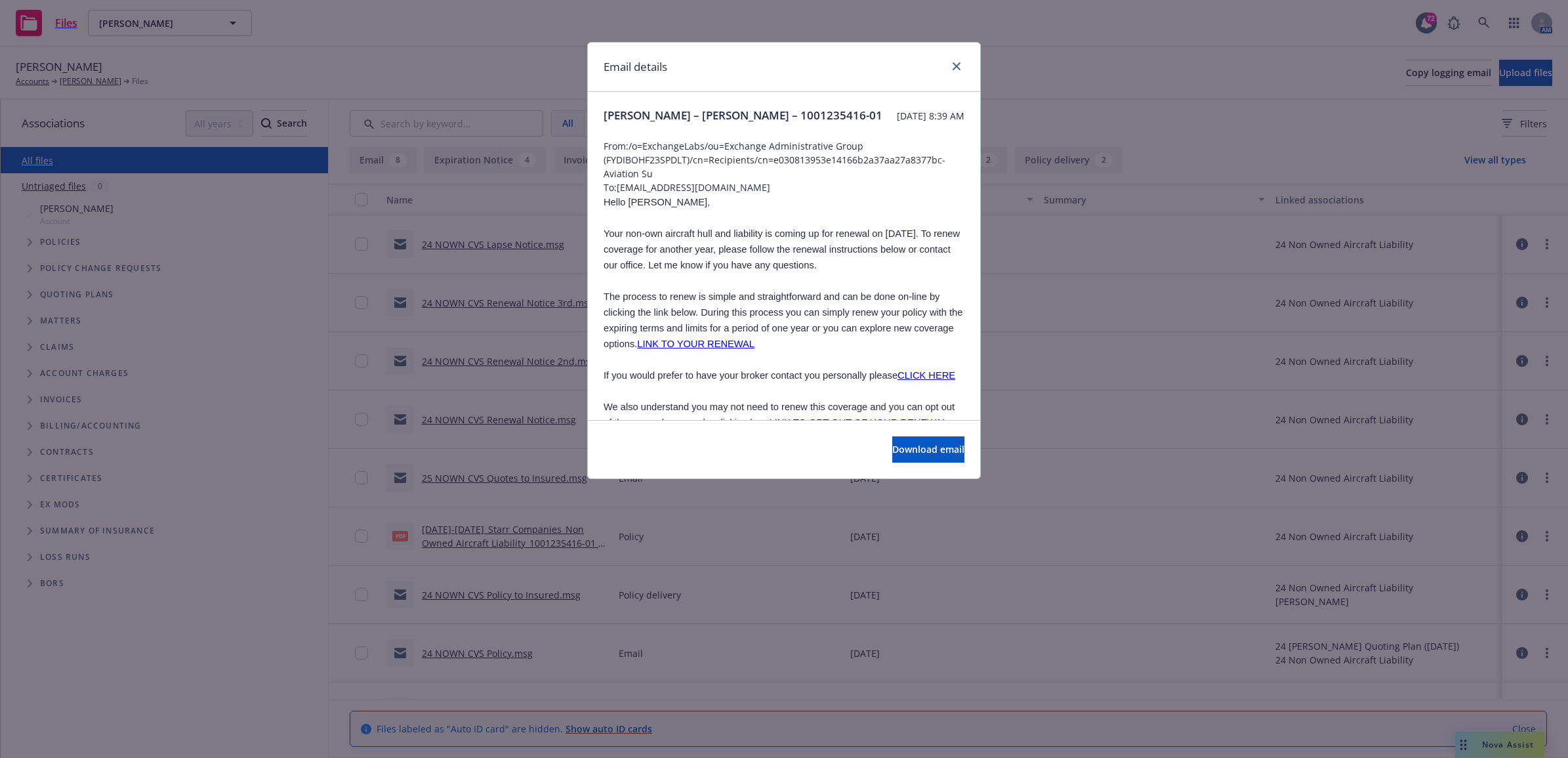
click at [754, 345] on link "LINK TO YOUR RENEWAL" at bounding box center [696, 343] width 117 height 10
